Goal: Information Seeking & Learning: Find specific fact

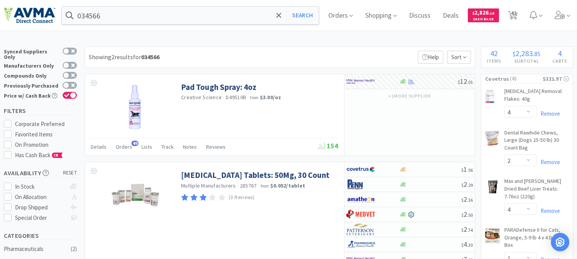
select select "4"
select select "2"
select select "4"
select select "1"
select select "2"
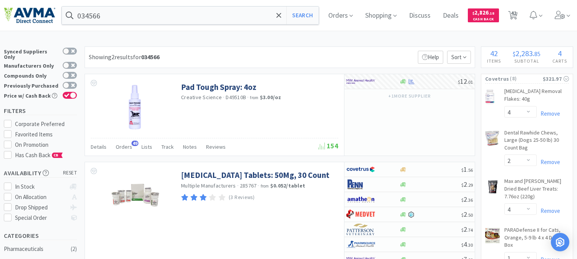
select select "1"
select select "4"
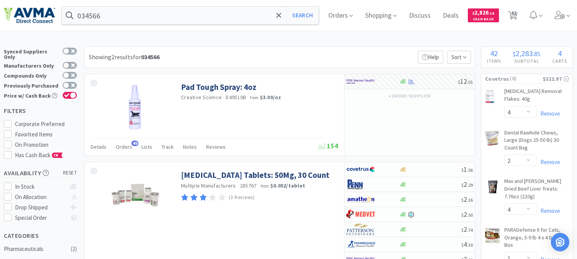
select select "1"
select select "2"
select select "1"
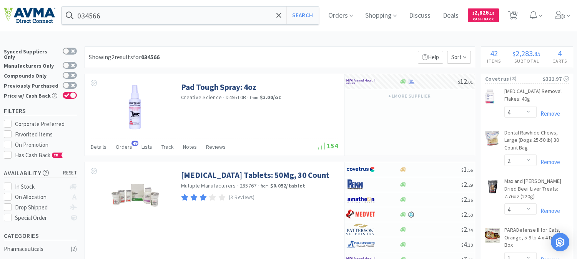
select select "1"
select select "2"
select select "10"
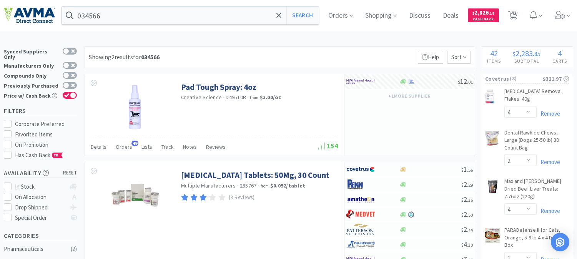
select select "1"
select select "2"
select select "1"
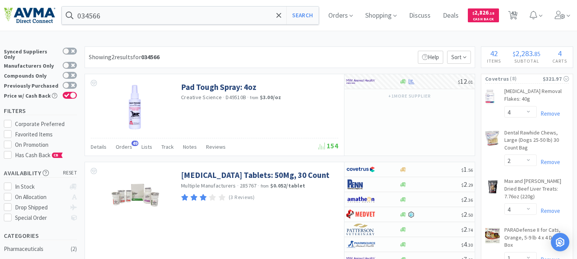
select select "1"
select select "3"
select select "1"
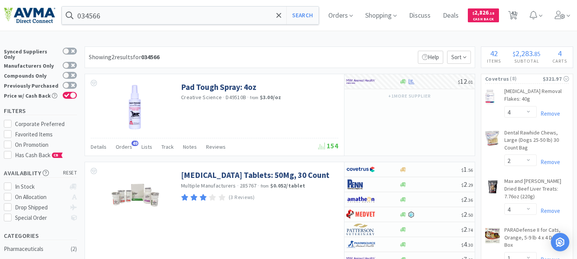
select select "5"
select select "1"
select select "6"
select select "8"
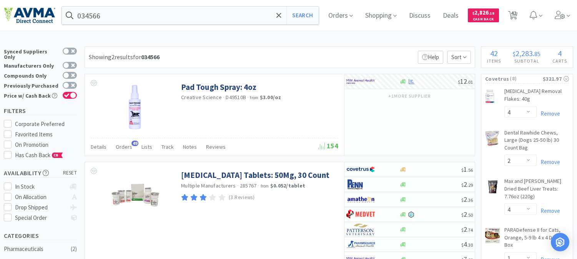
select select "3"
select select "1"
select select "6"
select select "1"
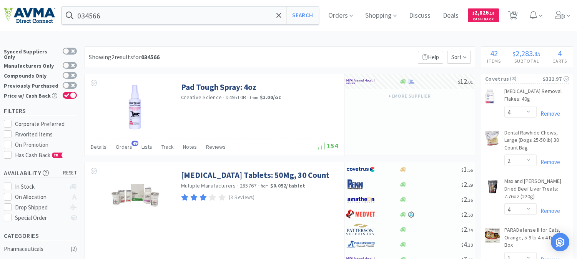
select select "1"
select select "2"
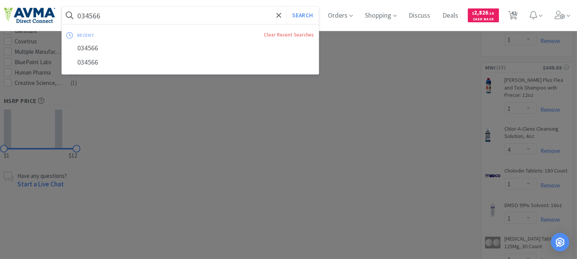
click at [127, 21] on input "034566" at bounding box center [190, 16] width 257 height 18
paste input "OPX4292"
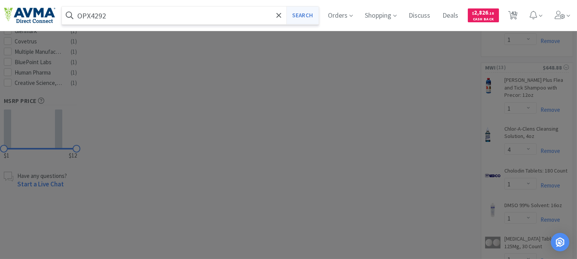
type input "OPX4292"
click at [312, 12] on button "Search" at bounding box center [302, 16] width 32 height 18
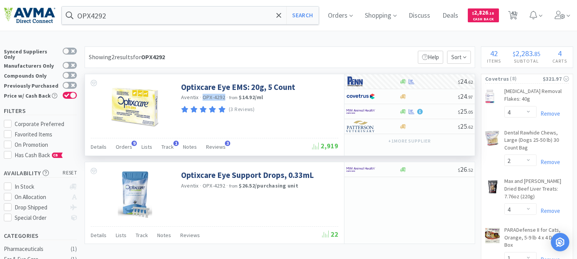
drag, startPoint x: 223, startPoint y: 96, endPoint x: 204, endPoint y: 99, distance: 19.4
click at [204, 99] on span "OPX-4292" at bounding box center [214, 97] width 23 height 7
copy span "OPX-4292"
